Goal: Information Seeking & Learning: Learn about a topic

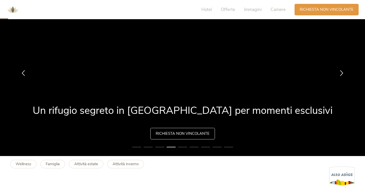
scroll to position [35, 0]
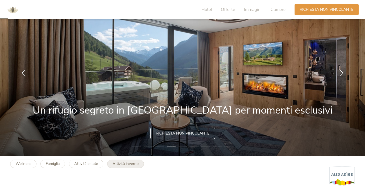
click at [112, 164] on link "Attività inverno" at bounding box center [125, 163] width 37 height 8
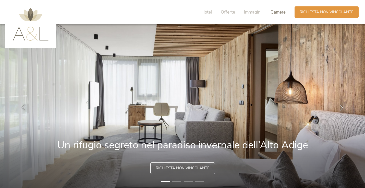
click at [281, 11] on span "Camere" at bounding box center [277, 12] width 15 height 6
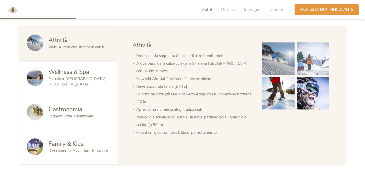
scroll to position [294, 0]
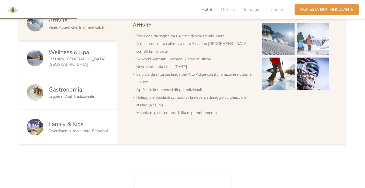
click at [84, 125] on div "Family & Kids" at bounding box center [78, 124] width 61 height 8
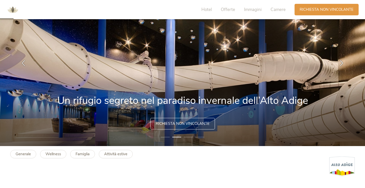
scroll to position [36, 0]
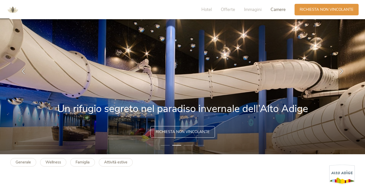
click at [280, 8] on span "Camere" at bounding box center [277, 10] width 15 height 6
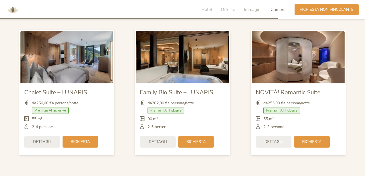
scroll to position [1068, 0]
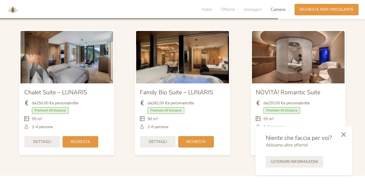
click at [344, 134] on icon at bounding box center [343, 134] width 5 height 5
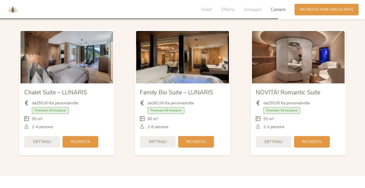
click at [360, 94] on section "Camere Camere Chalet Suite – LUNARIS da 250,00 € a persona/notte Premium All In…" at bounding box center [182, 84] width 365 height 183
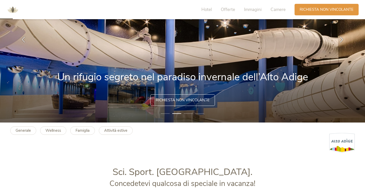
scroll to position [42, 0]
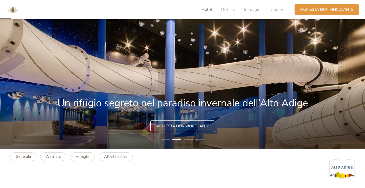
click at [207, 9] on span "Hotel" at bounding box center [206, 10] width 10 height 6
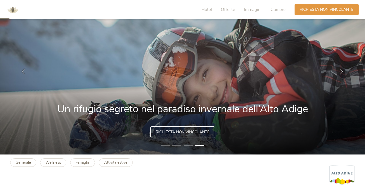
scroll to position [35, 0]
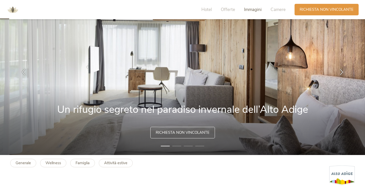
click at [255, 10] on span "Immagini" at bounding box center [253, 10] width 18 height 6
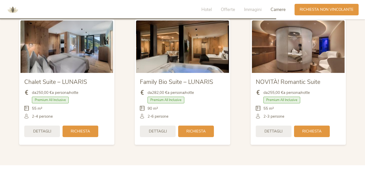
scroll to position [1086, 0]
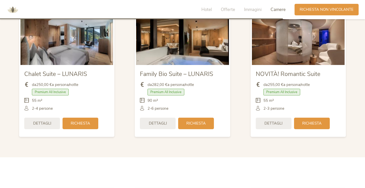
click at [120, 102] on div "Chalet Suite – LUNARIS da 250,00 € a persona/notte Premium All Inclusive" at bounding box center [67, 73] width 116 height 135
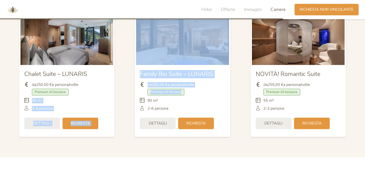
drag, startPoint x: 240, startPoint y: 94, endPoint x: 122, endPoint y: 93, distance: 117.9
click at [122, 93] on div "Chalet Suite – LUNARIS da 250,00 € a persona/notte Premium All Inclusive" at bounding box center [182, 73] width 347 height 135
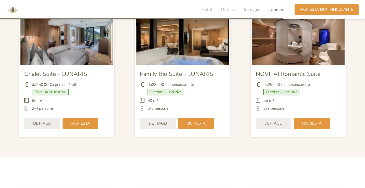
click at [247, 86] on div "NOVITÀ! Romantic Suite da 255,00 € a persona/notte Premium All Inclusive" at bounding box center [298, 73] width 116 height 135
click at [355, 69] on div "NOVITÀ! Romantic Suite da 255,00 € a persona/notte Premium All Inclusive" at bounding box center [298, 73] width 116 height 135
click at [357, 63] on section "Camere Camere Chalet Suite – LUNARIS da 250,00 € a persona/notte Premium All In…" at bounding box center [182, 65] width 365 height 183
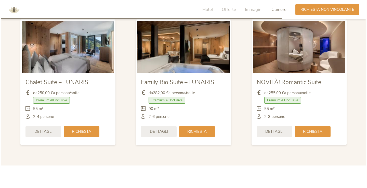
scroll to position [1077, 0]
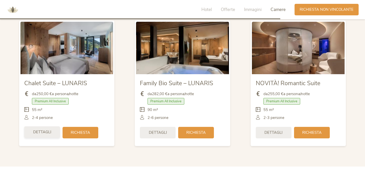
click at [49, 130] on span "Dettagli" at bounding box center [42, 131] width 18 height 5
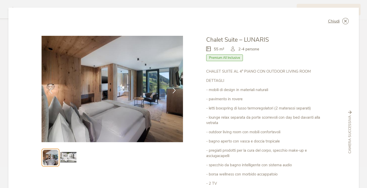
click at [173, 92] on icon at bounding box center [174, 90] width 6 height 6
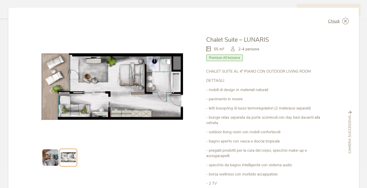
click at [173, 91] on icon at bounding box center [174, 90] width 6 height 6
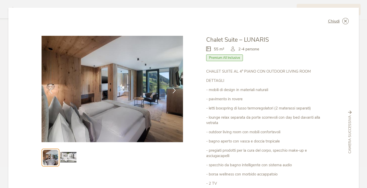
click at [173, 91] on icon at bounding box center [174, 90] width 6 height 6
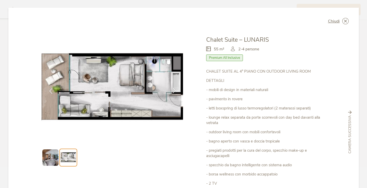
click at [173, 91] on icon at bounding box center [174, 90] width 6 height 6
click at [335, 20] on span "Chiudi" at bounding box center [334, 21] width 12 height 4
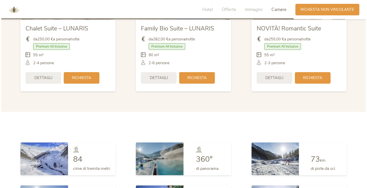
scroll to position [1122, 0]
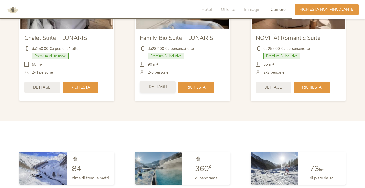
click at [171, 84] on div "Dettagli" at bounding box center [158, 86] width 36 height 11
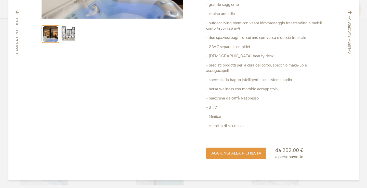
scroll to position [123, 0]
click at [350, 19] on span "Camera successiva" at bounding box center [350, 35] width 5 height 38
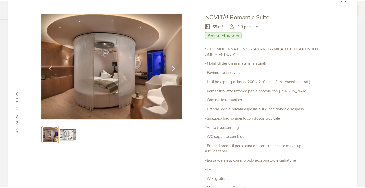
scroll to position [20, 0]
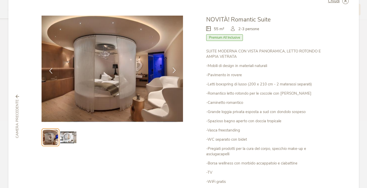
click at [171, 69] on icon at bounding box center [174, 70] width 6 height 6
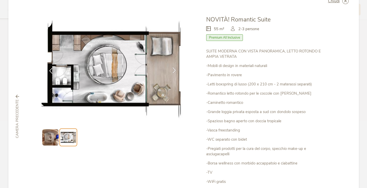
click at [171, 69] on icon at bounding box center [174, 70] width 6 height 6
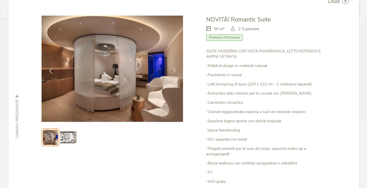
click at [171, 69] on icon at bounding box center [174, 70] width 6 height 6
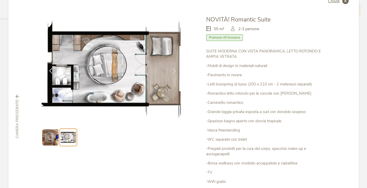
click at [338, 2] on div "Chiudi" at bounding box center [338, 1] width 21 height 6
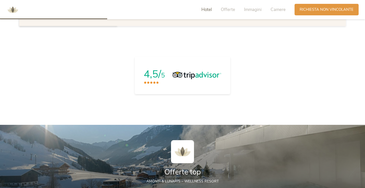
scroll to position [412, 0]
